Goal: Check status: Check status

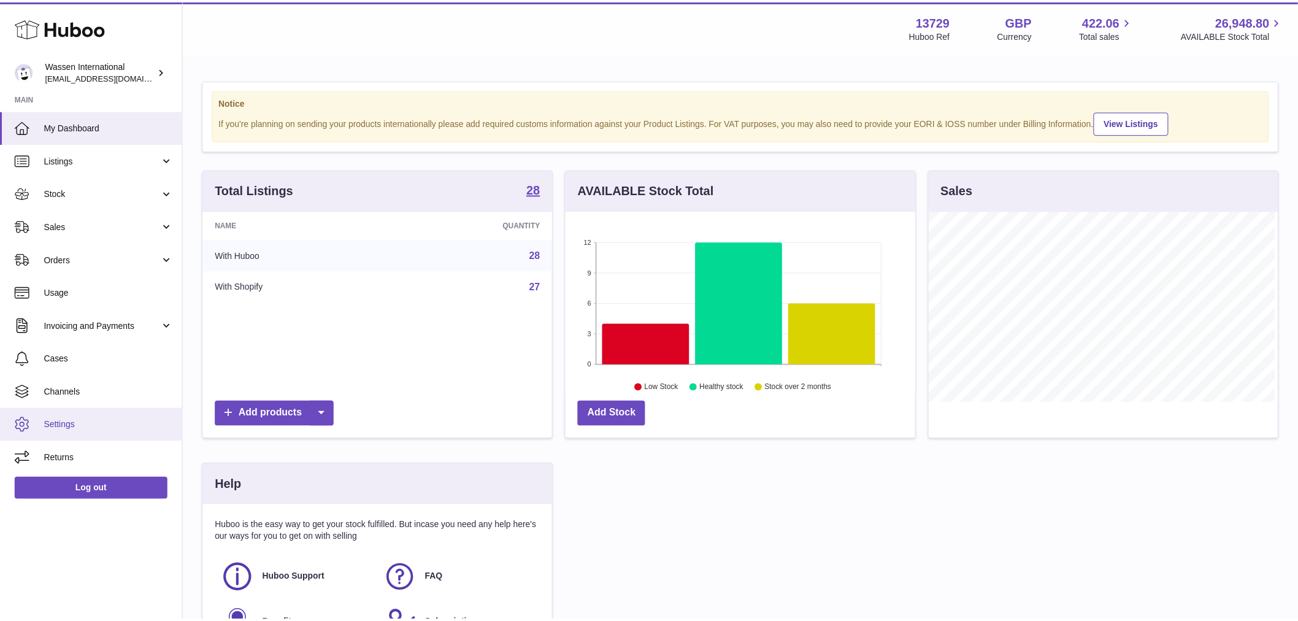
scroll to position [191, 352]
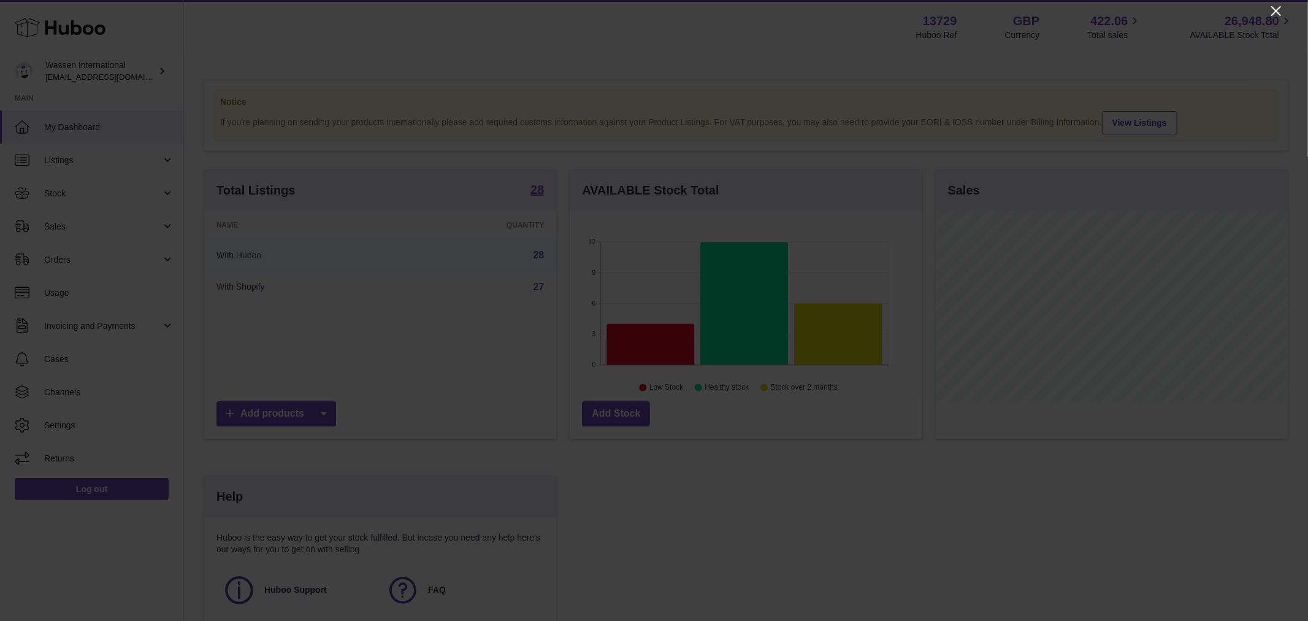
click at [1275, 13] on icon "Close" at bounding box center [1277, 11] width 10 height 10
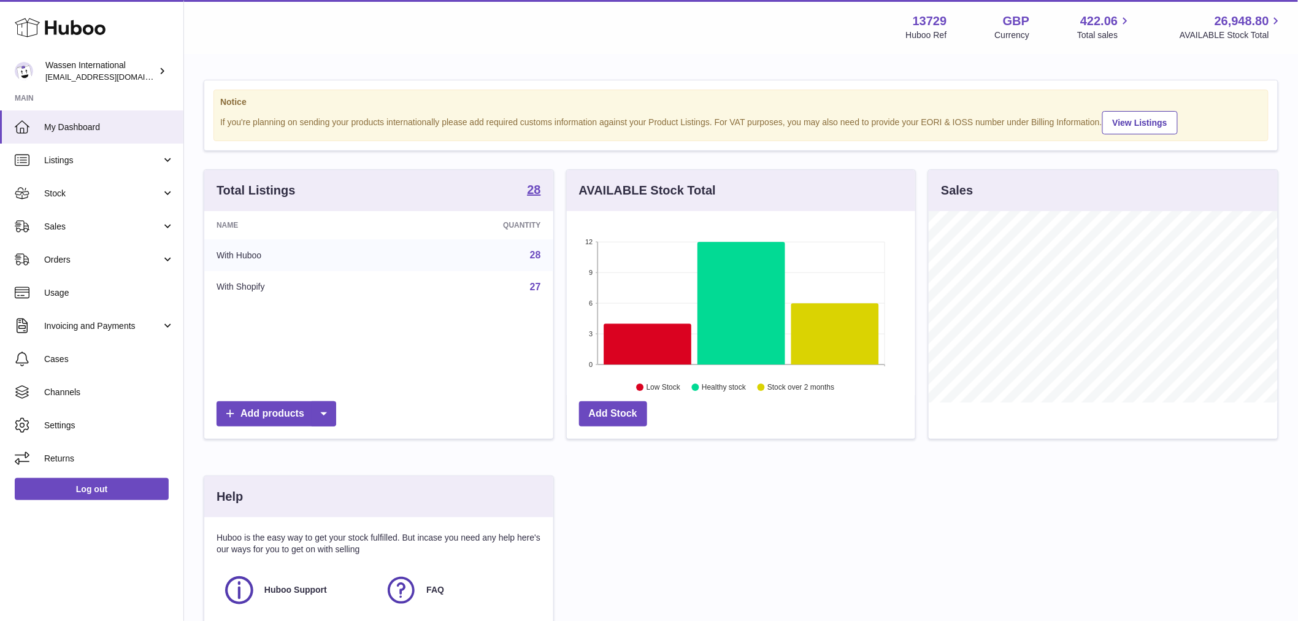
scroll to position [613219, 613062]
click at [81, 198] on span "Stock" at bounding box center [102, 194] width 117 height 12
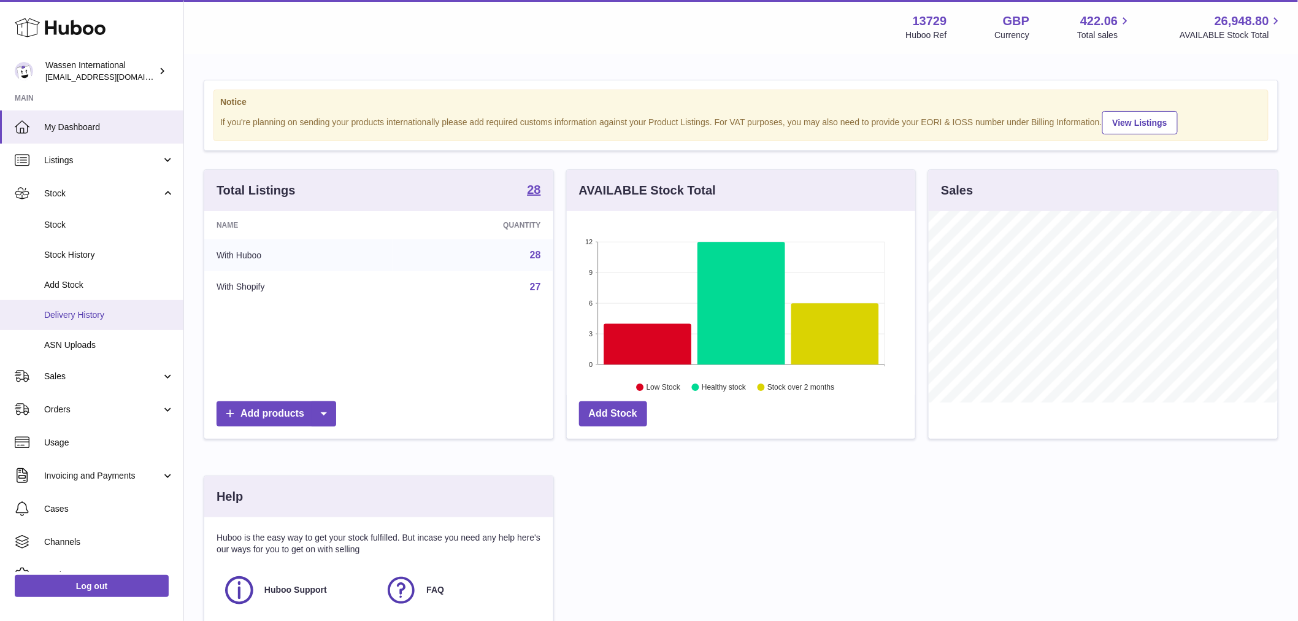
click at [69, 312] on span "Delivery History" at bounding box center [109, 315] width 130 height 12
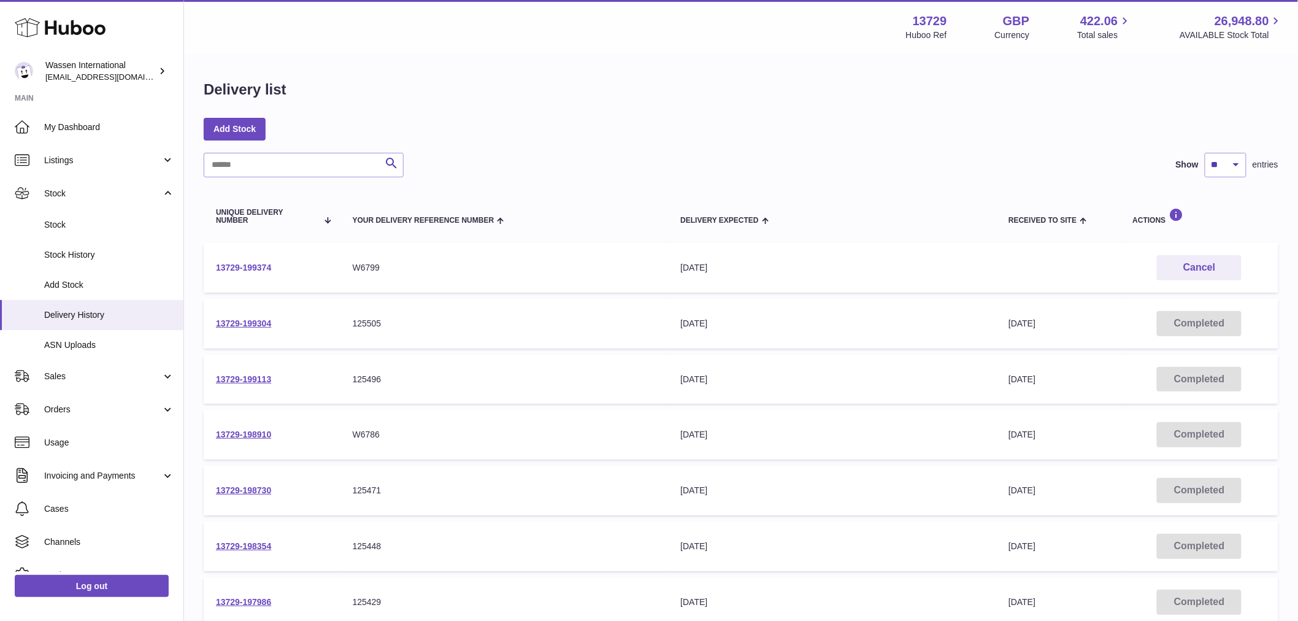
click at [244, 263] on link "13729-199374" at bounding box center [243, 268] width 55 height 10
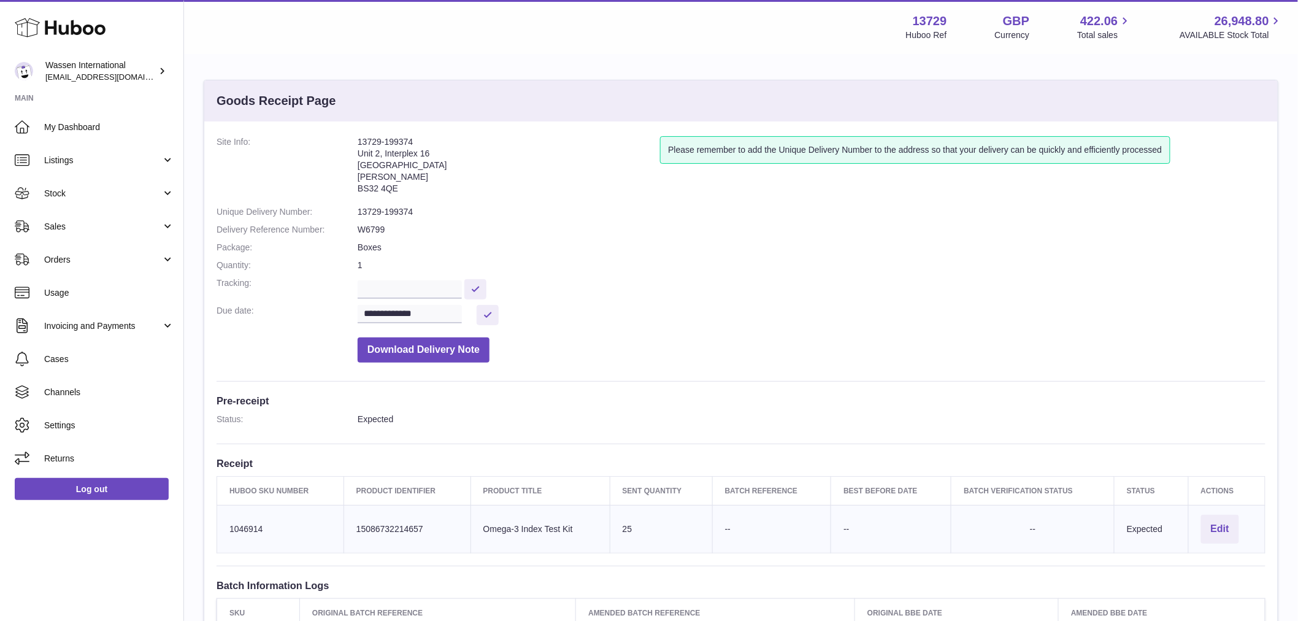
click at [767, 286] on dd at bounding box center [812, 287] width 908 height 21
drag, startPoint x: 767, startPoint y: 312, endPoint x: 753, endPoint y: 313, distance: 14.8
click at [767, 312] on dd "**********" at bounding box center [812, 315] width 908 height 20
